Goal: Check status

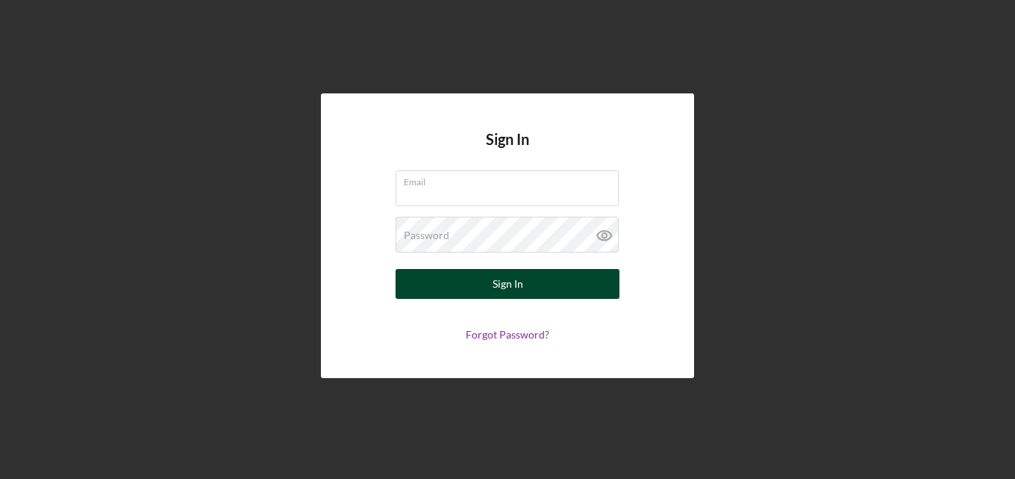
type input "[EMAIL_ADDRESS][DOMAIN_NAME]"
click at [458, 288] on button "Sign In" at bounding box center [508, 284] width 224 height 30
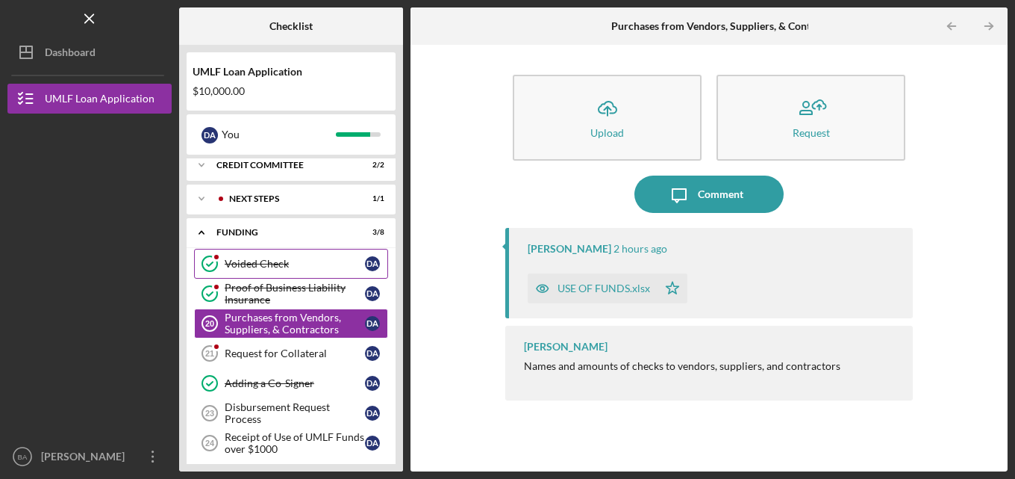
scroll to position [663, 0]
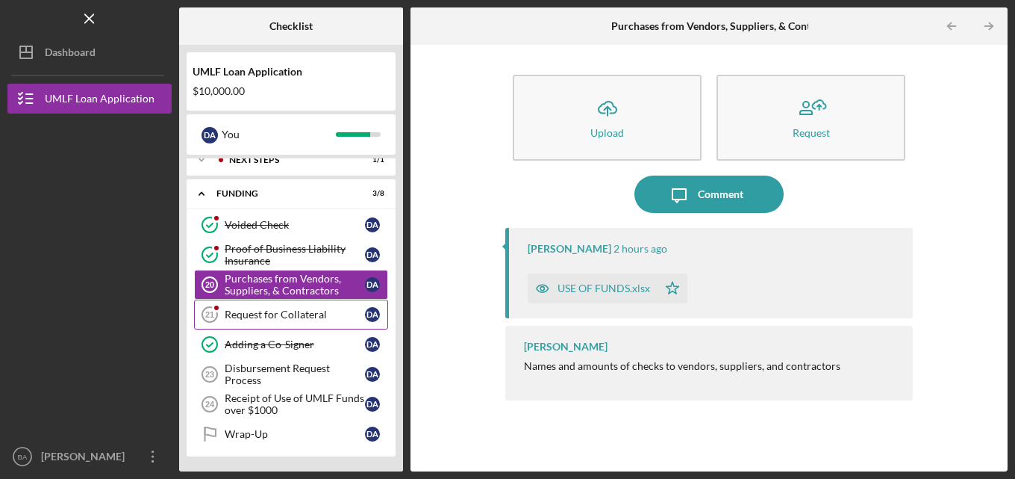
click at [261, 309] on div "Request for Collateral" at bounding box center [295, 314] width 140 height 12
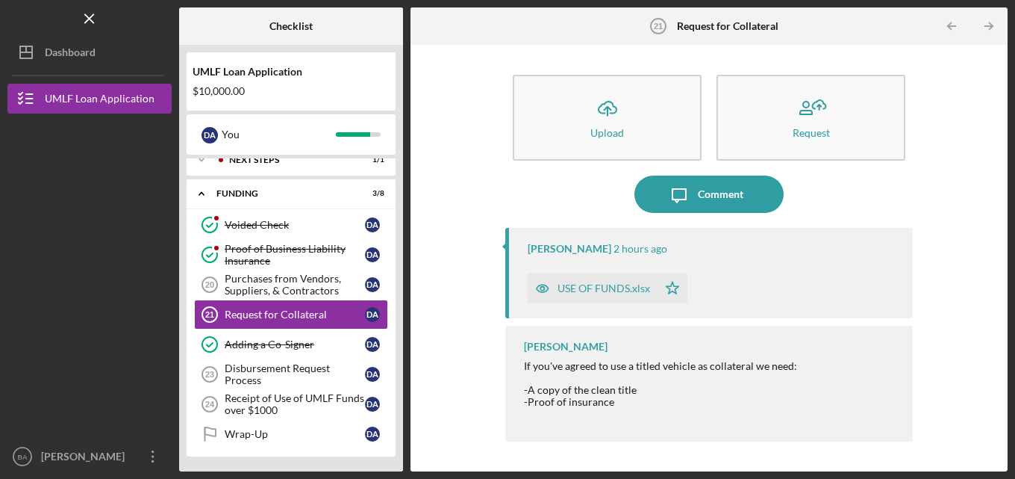
click at [592, 289] on div "USE OF FUNDS.xlsx" at bounding box center [604, 288] width 93 height 12
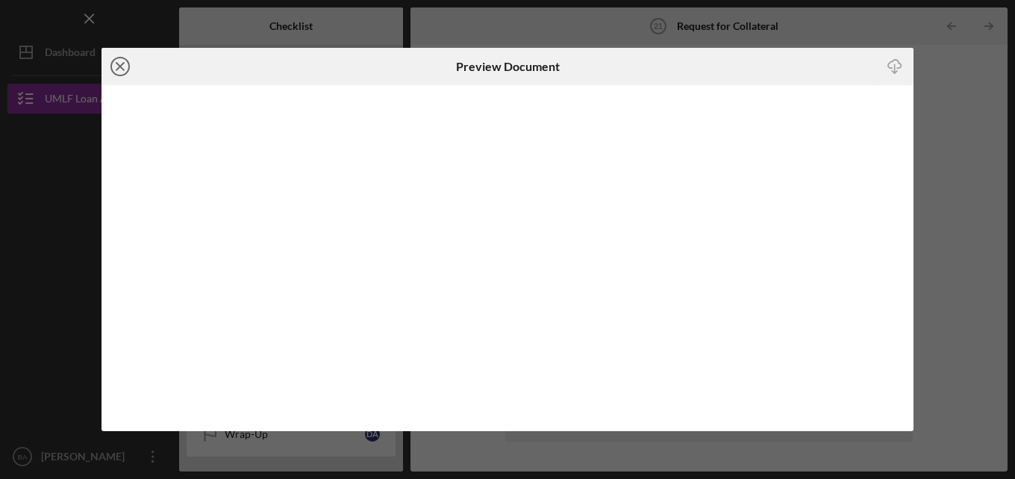
click at [127, 69] on icon "Icon/Close" at bounding box center [120, 66] width 37 height 37
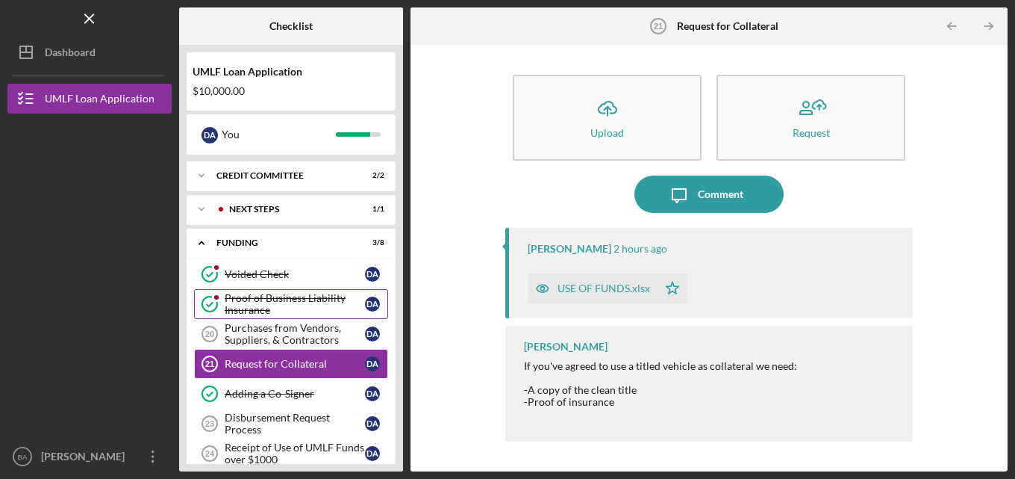
scroll to position [588, 0]
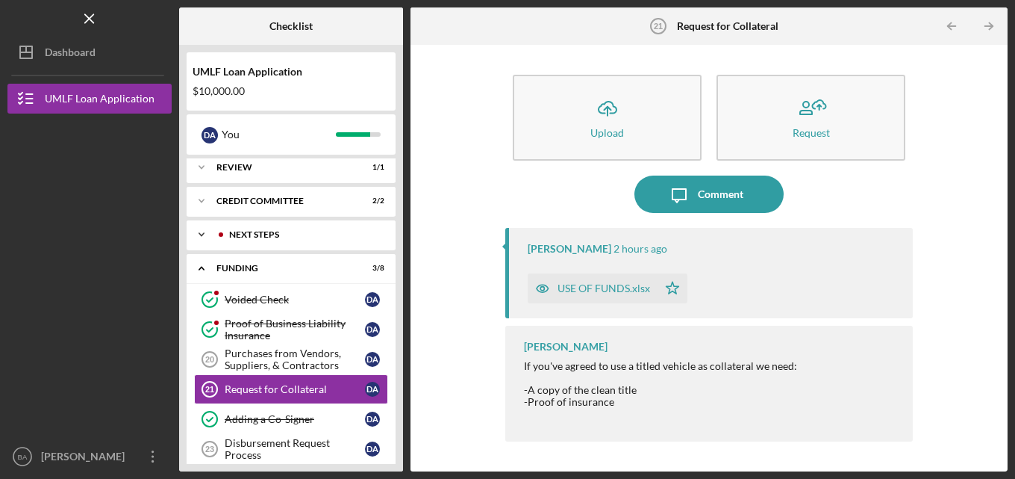
click at [250, 234] on div "Next Steps" at bounding box center [303, 234] width 148 height 9
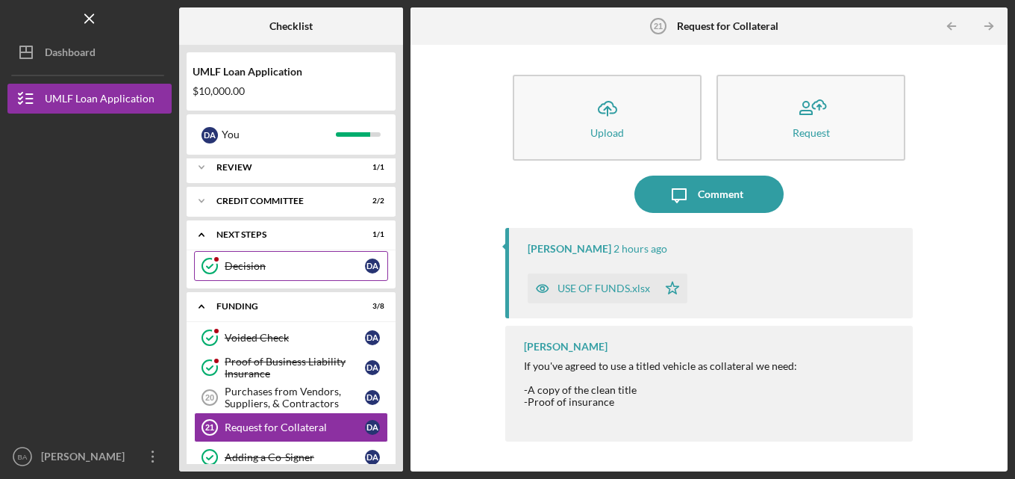
click at [244, 261] on div "Decision" at bounding box center [295, 266] width 140 height 12
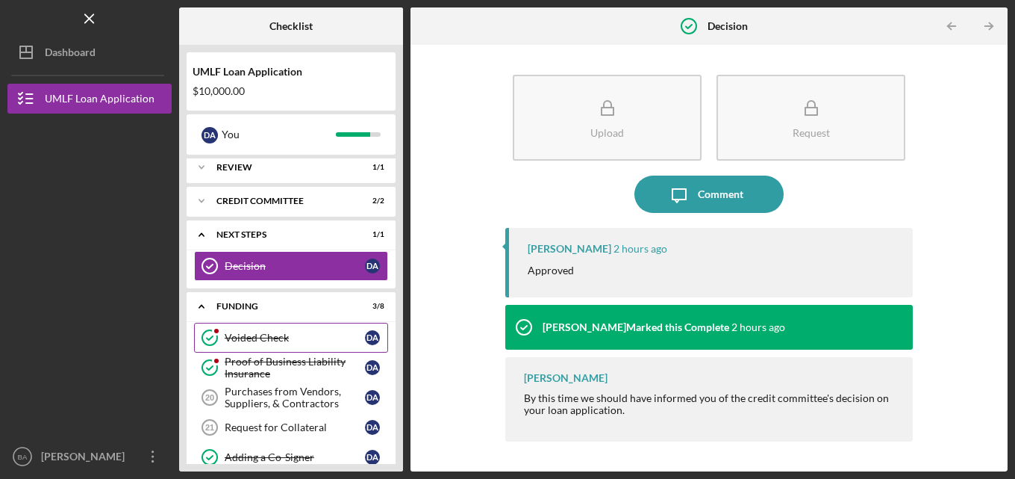
click at [256, 335] on div "Voided Check" at bounding box center [295, 338] width 140 height 12
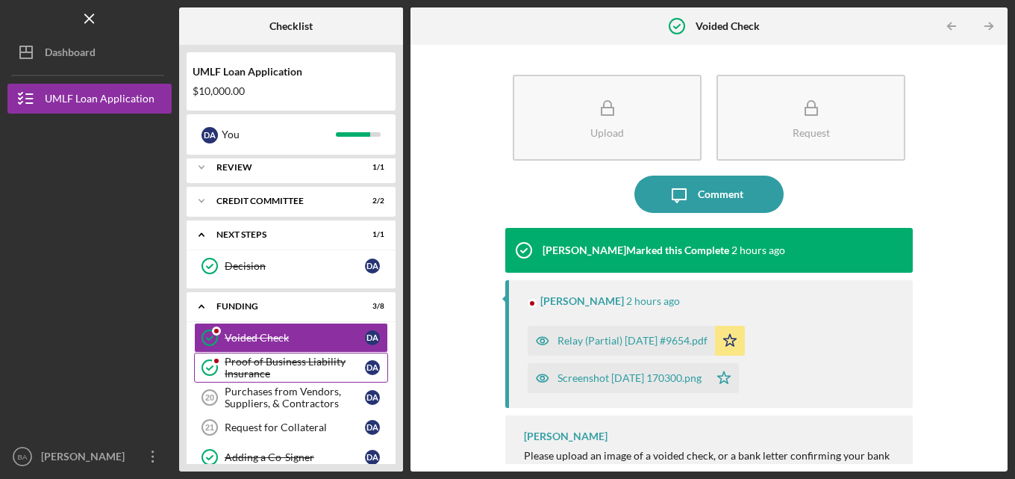
click at [263, 377] on div "Proof of Business Liability Insurance" at bounding box center [295, 367] width 140 height 24
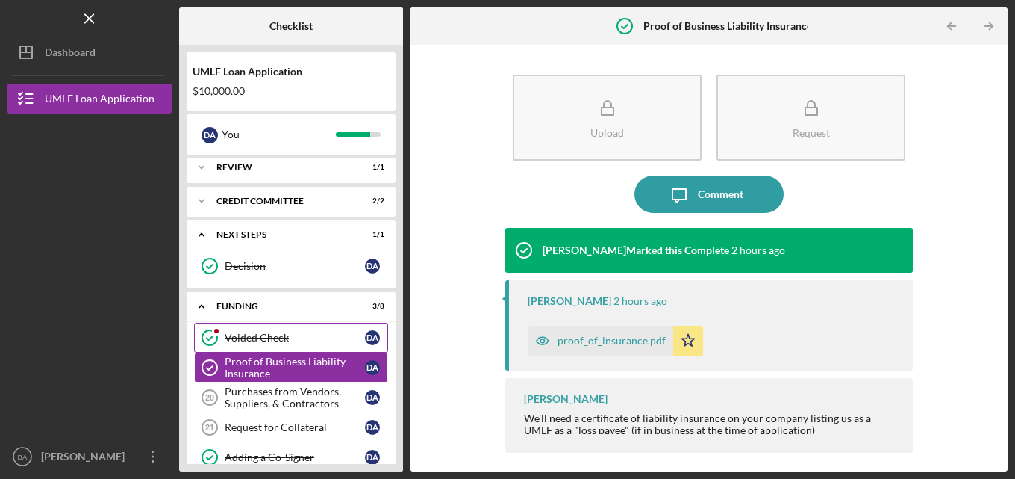
click at [266, 331] on link "Voided Check Voided Check D A" at bounding box center [291, 338] width 194 height 30
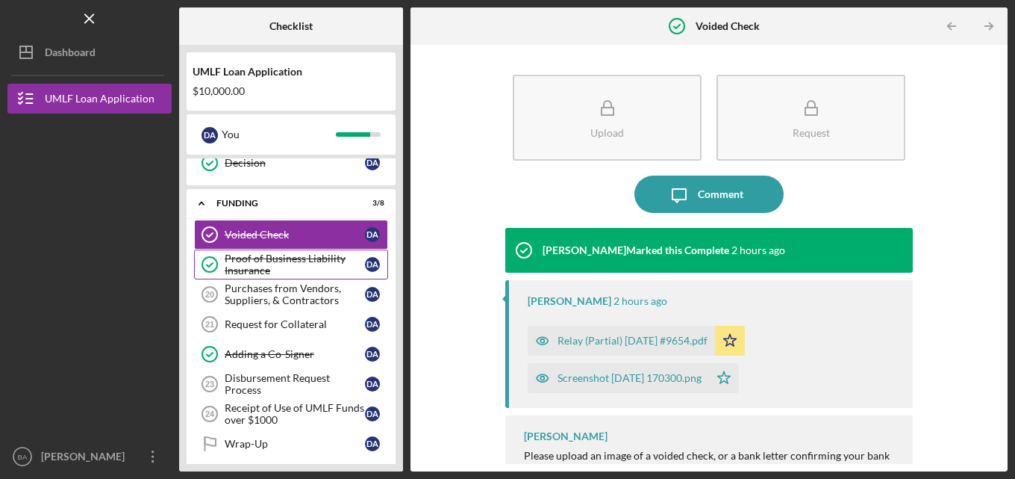
scroll to position [701, 0]
